Goal: Complete application form

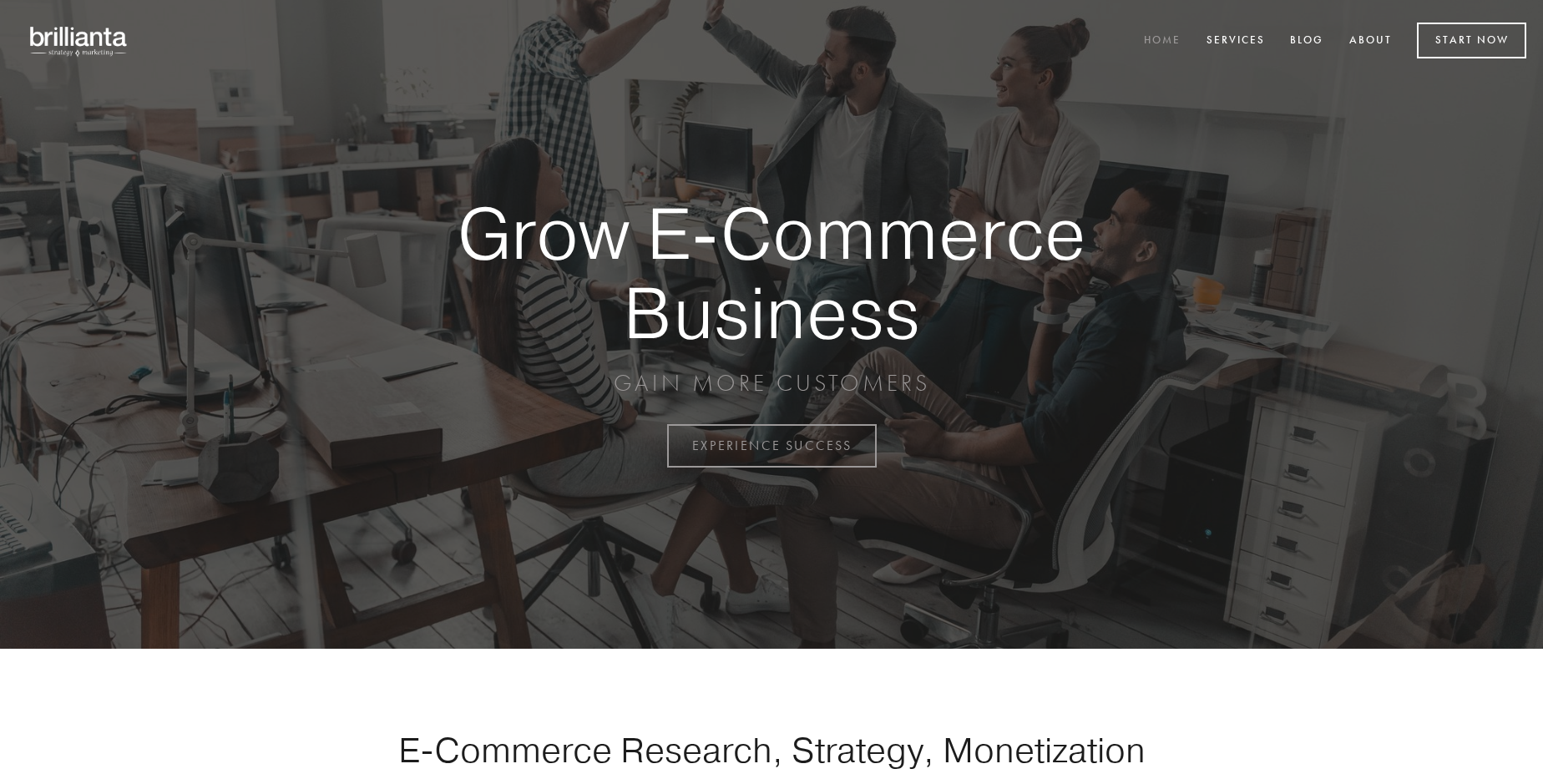
scroll to position [4375, 0]
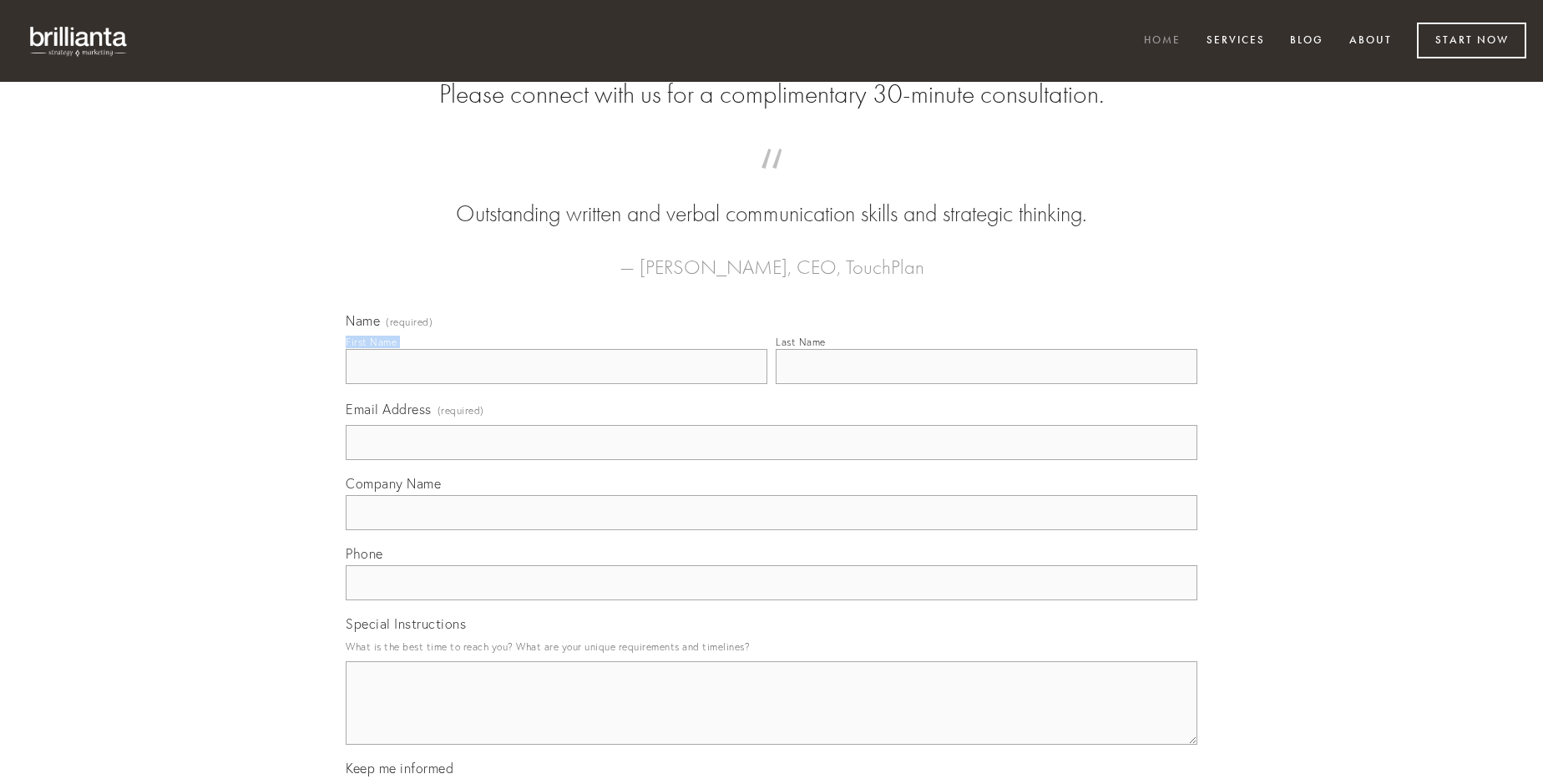
type input "[PERSON_NAME]"
click at [986, 384] on input "Last Name" at bounding box center [986, 367] width 421 height 36
type input "[PERSON_NAME]"
click at [772, 460] on input "Email Address (required)" at bounding box center [771, 443] width 851 height 36
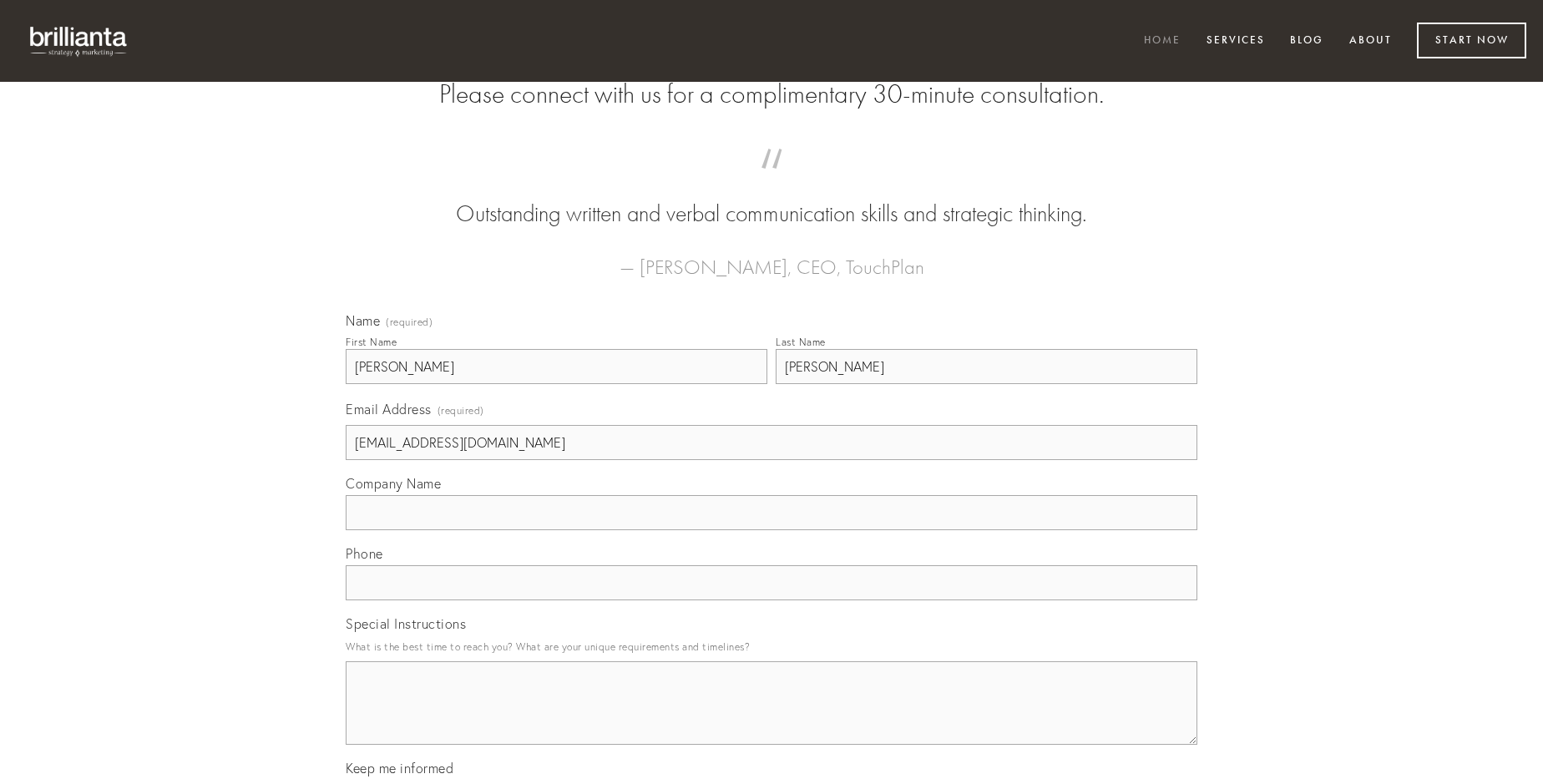
type input "[EMAIL_ADDRESS][DOMAIN_NAME]"
click at [772, 530] on input "Company Name" at bounding box center [771, 513] width 851 height 36
type input "tero"
click at [772, 600] on input "text" at bounding box center [771, 583] width 851 height 36
click at [772, 718] on textarea "Special Instructions" at bounding box center [771, 702] width 851 height 84
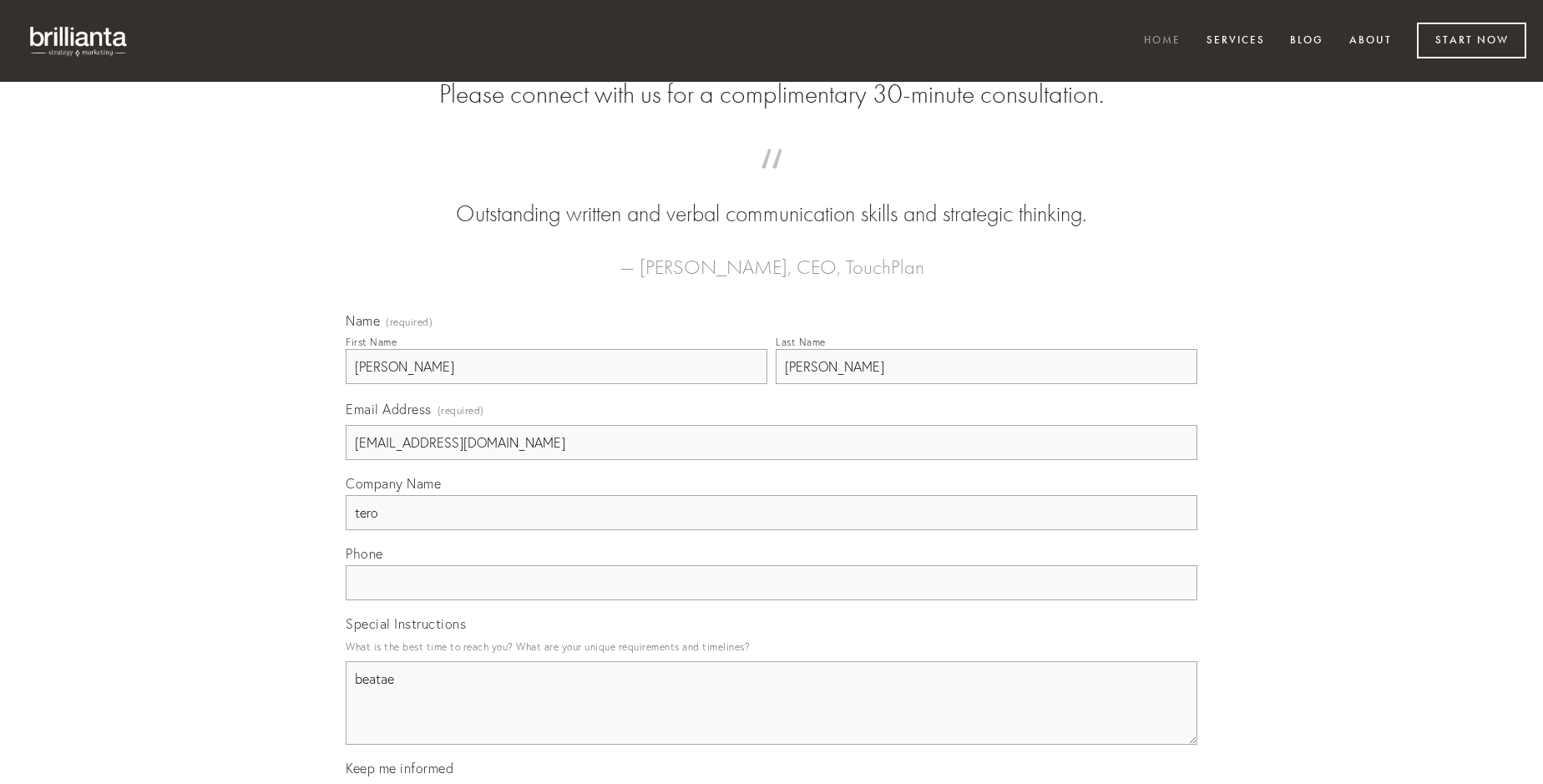
type textarea "beatae"
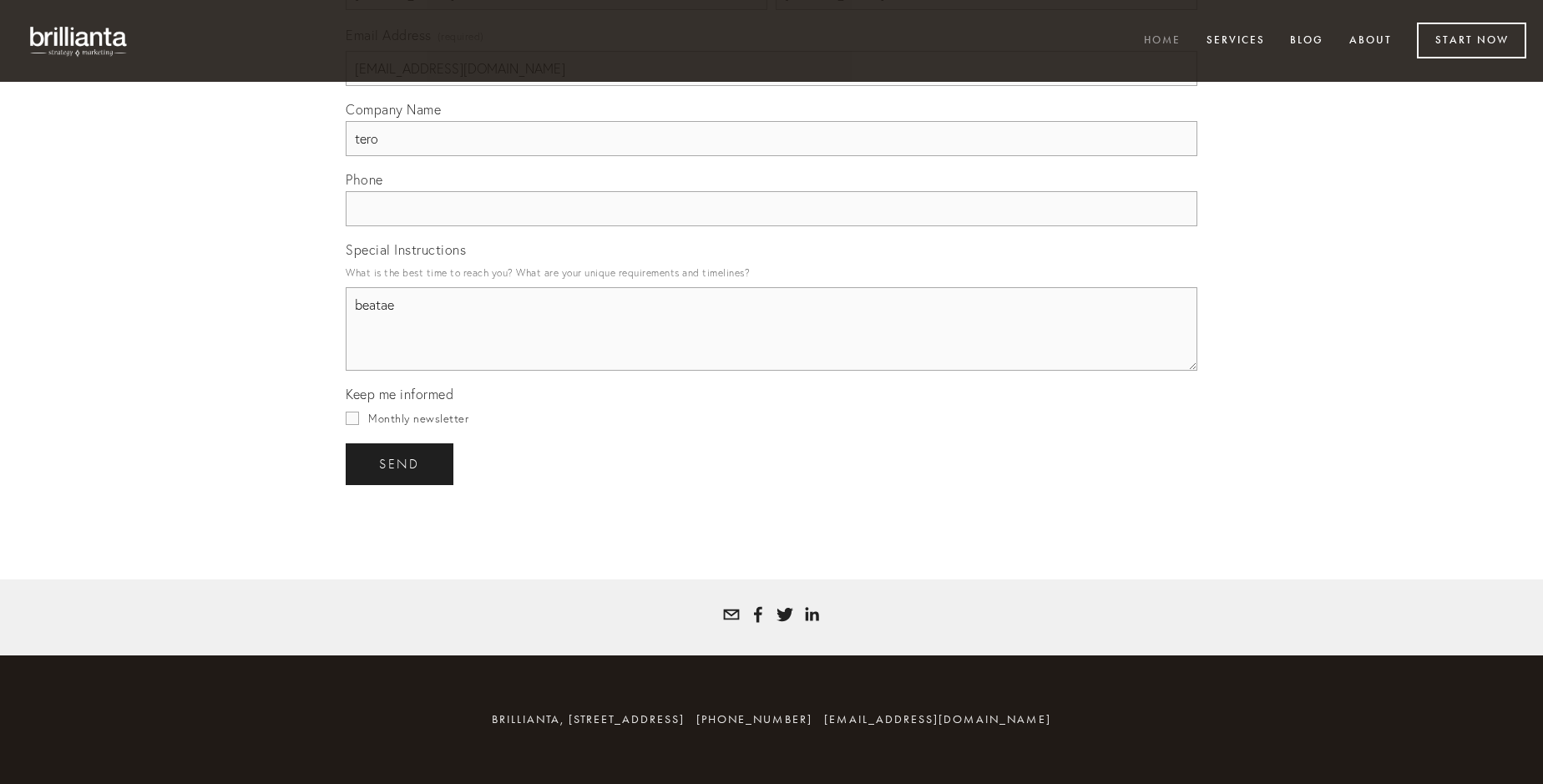
click at [401, 463] on span "send" at bounding box center [399, 463] width 40 height 15
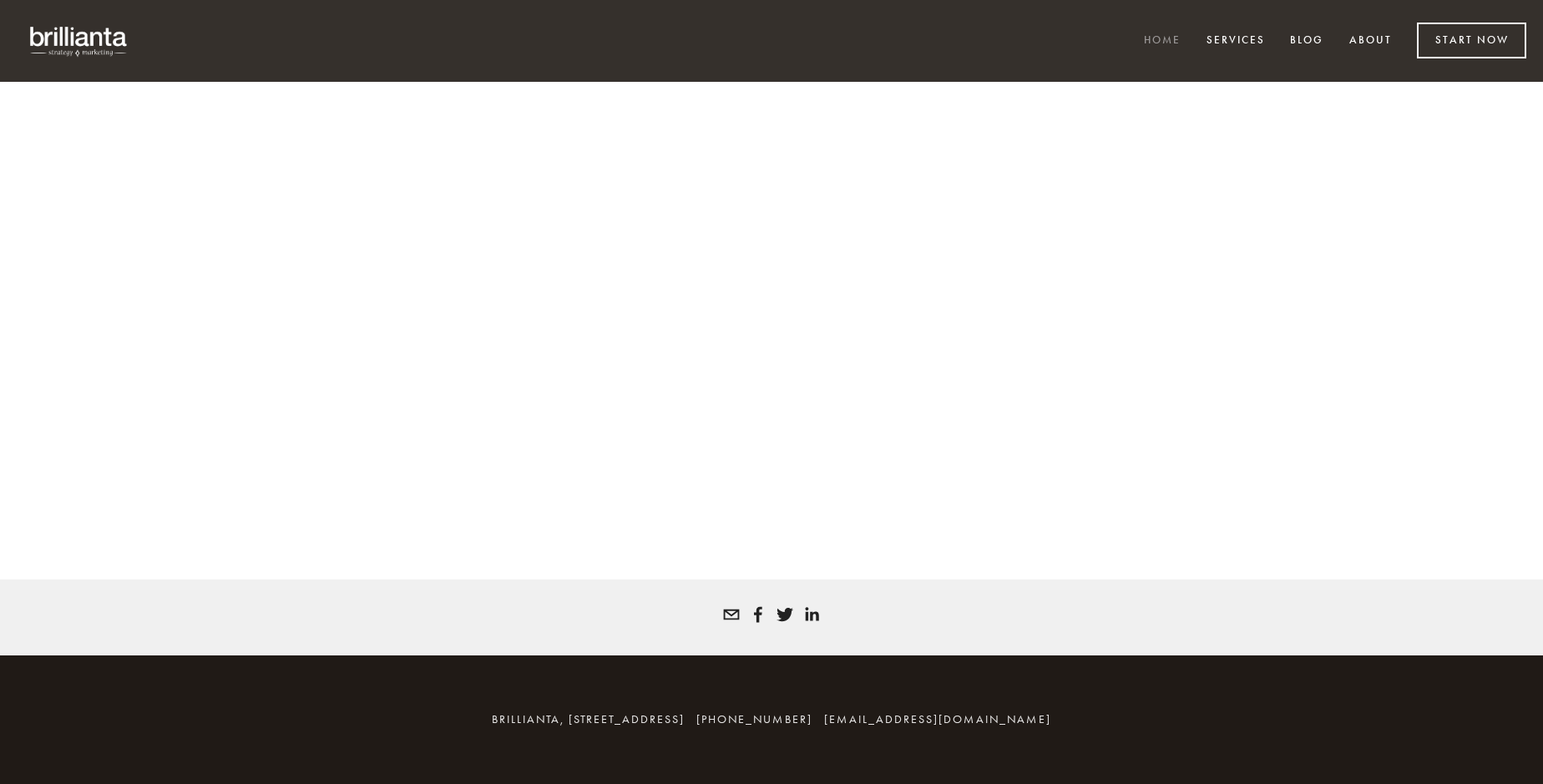
scroll to position [4352, 0]
